Goal: Book appointment/travel/reservation

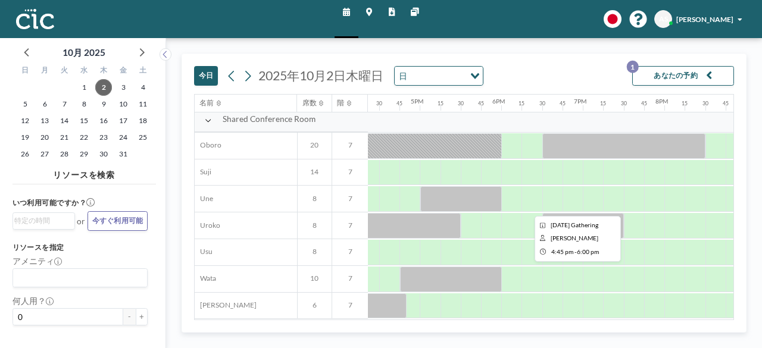
scroll to position [756, 1337]
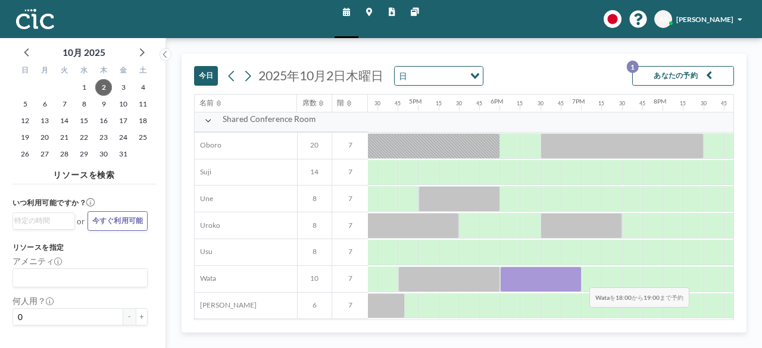
drag, startPoint x: 500, startPoint y: 272, endPoint x: 581, endPoint y: 278, distance: 80.6
click at [581, 278] on div at bounding box center [541, 280] width 82 height 26
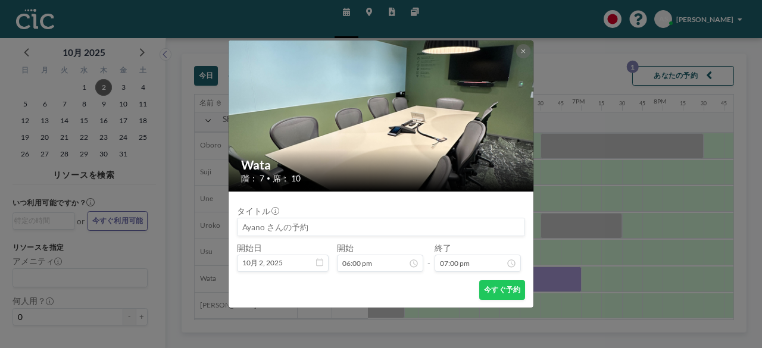
scroll to position [1484, 0]
click at [521, 53] on button at bounding box center [523, 51] width 14 height 14
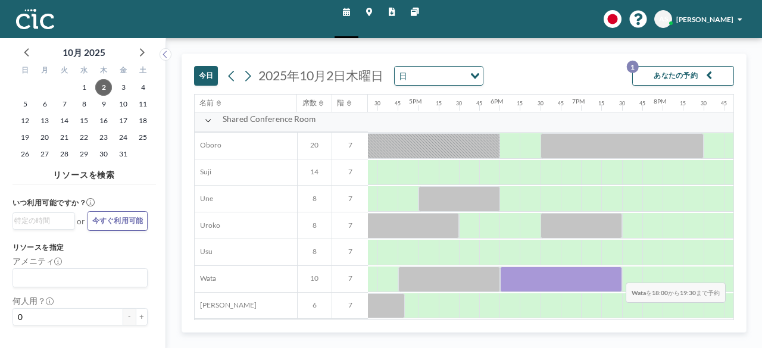
drag, startPoint x: 503, startPoint y: 274, endPoint x: 617, endPoint y: 273, distance: 114.4
click at [617, 273] on div at bounding box center [561, 280] width 122 height 26
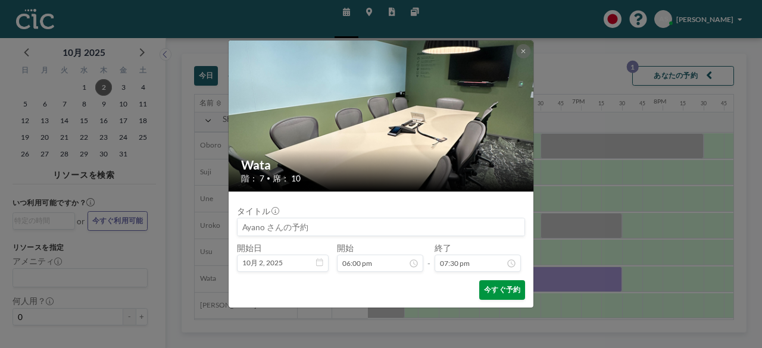
click at [495, 289] on button "今すぐ予約" at bounding box center [502, 291] width 46 height 20
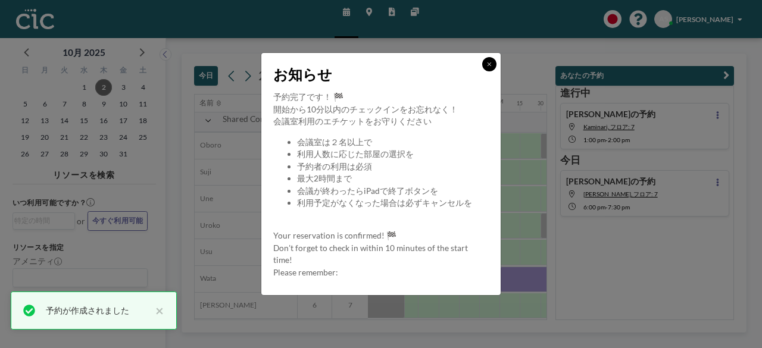
click at [488, 62] on icon at bounding box center [489, 64] width 5 height 6
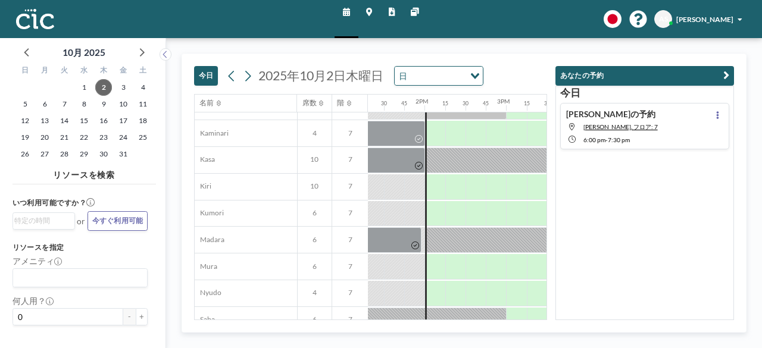
scroll to position [71, 1085]
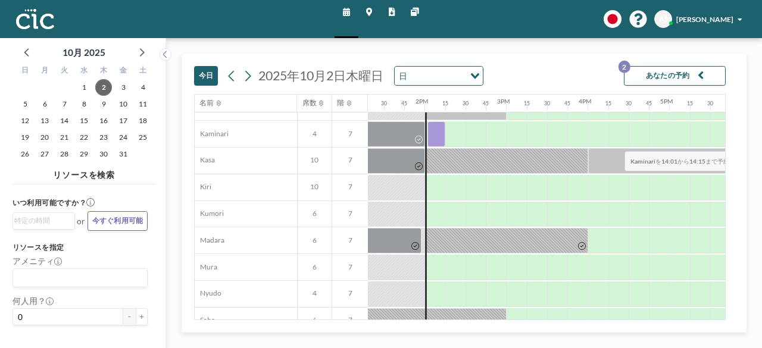
click at [437, 142] on div at bounding box center [437, 135] width 18 height 26
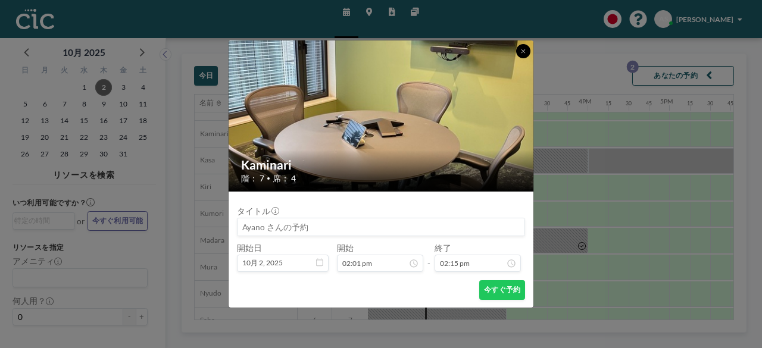
click at [524, 49] on icon at bounding box center [523, 51] width 5 height 6
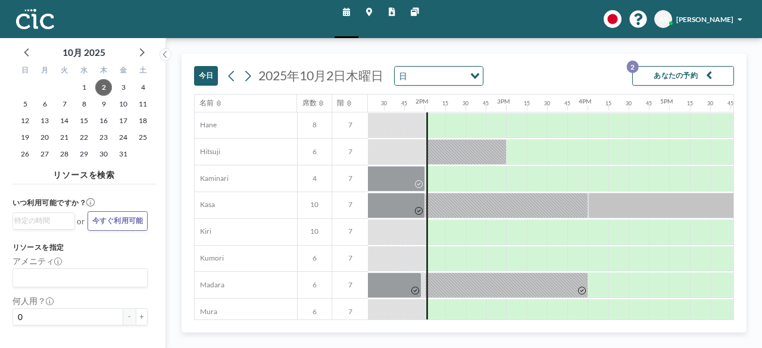
scroll to position [27, 1085]
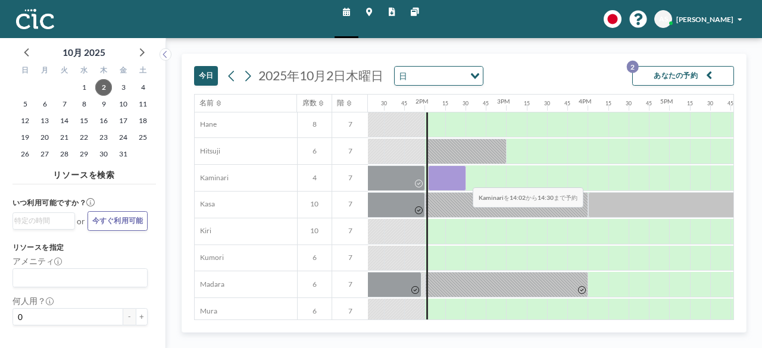
drag, startPoint x: 438, startPoint y: 179, endPoint x: 465, endPoint y: 178, distance: 26.2
click at [465, 178] on div at bounding box center [447, 179] width 38 height 26
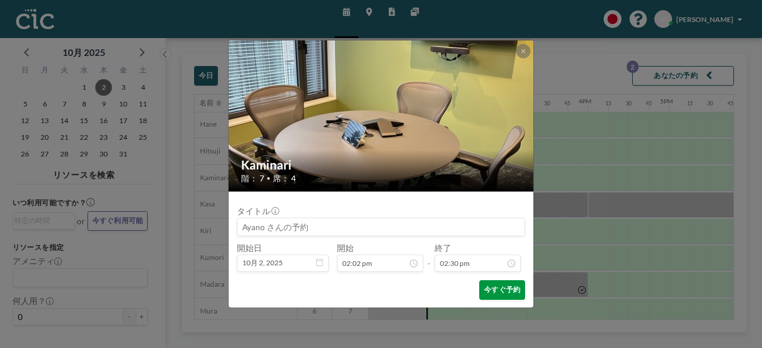
scroll to position [1132, 0]
click at [501, 287] on button "今すぐ予約" at bounding box center [502, 291] width 46 height 20
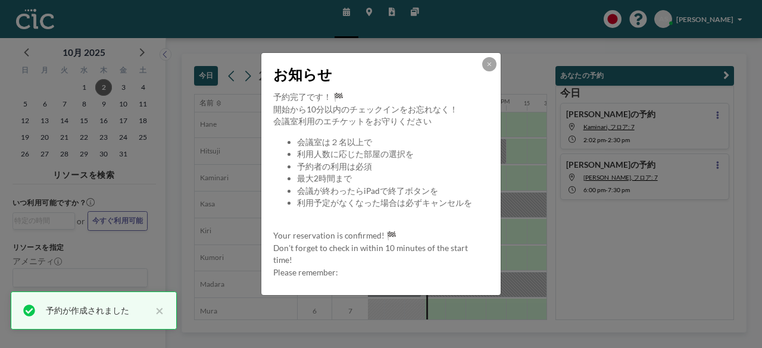
click at [435, 170] on li "予約者の利用は必須" at bounding box center [392, 167] width 191 height 13
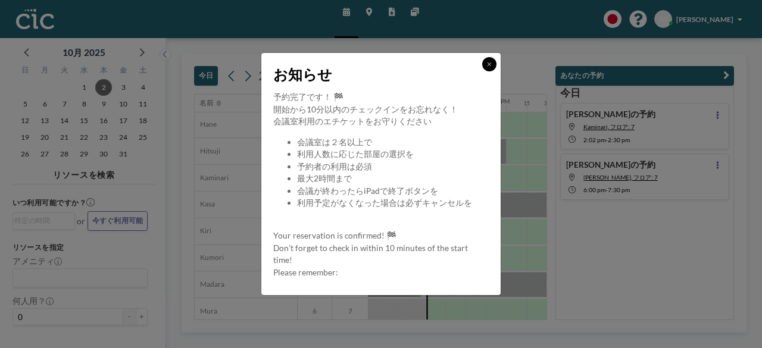
click at [490, 69] on button at bounding box center [489, 64] width 14 height 14
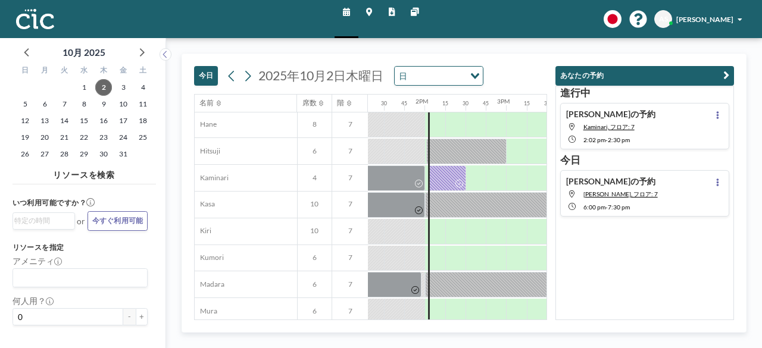
click at [490, 69] on div "[DATE] [DATE] 日 Loading..." at bounding box center [370, 74] width 353 height 40
